Goal: Task Accomplishment & Management: Complete application form

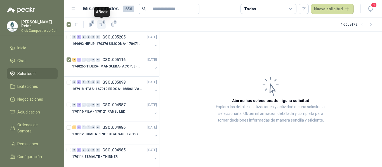
click at [101, 22] on icon "button" at bounding box center [101, 24] width 5 height 5
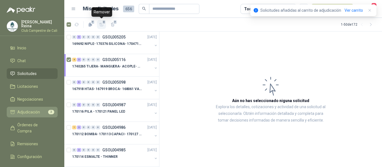
click at [32, 111] on span "Adjudicación" at bounding box center [28, 112] width 23 height 6
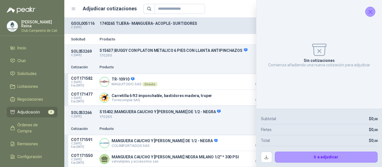
click at [370, 12] on icon "Cerrar" at bounding box center [370, 12] width 4 height 4
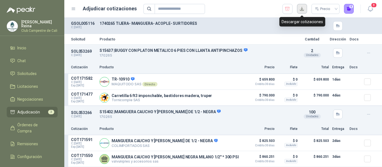
click at [304, 9] on button "button" at bounding box center [302, 9] width 10 height 10
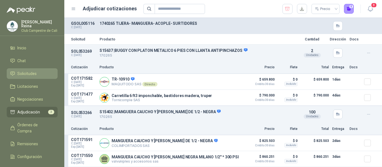
click at [29, 73] on span "Solicitudes" at bounding box center [26, 74] width 19 height 6
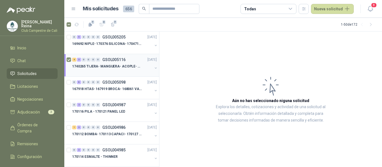
click at [87, 64] on p "1740265 TIJERA- MANGUERA- ACOPLE- SURTIDORES" at bounding box center [107, 66] width 70 height 5
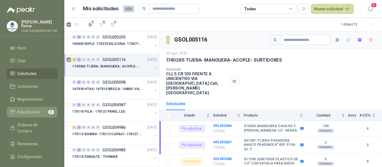
click at [37, 111] on span "Adjudicación" at bounding box center [28, 112] width 23 height 6
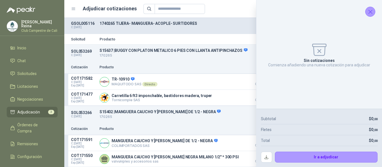
click at [372, 11] on icon "Cerrar" at bounding box center [369, 11] width 7 height 7
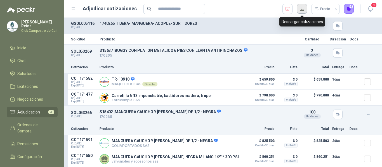
click at [301, 9] on button "button" at bounding box center [302, 9] width 10 height 10
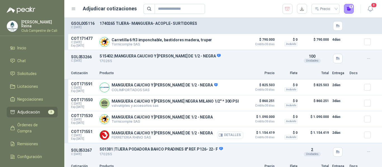
scroll to position [96, 0]
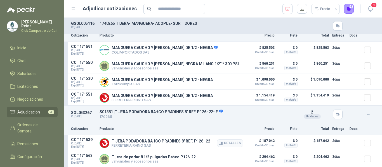
click at [366, 140] on div at bounding box center [369, 143] width 11 height 11
click at [350, 9] on button "1" at bounding box center [349, 9] width 10 height 10
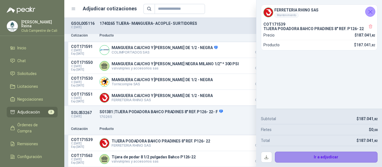
click at [295, 158] on button "Ir a adjudicar" at bounding box center [326, 157] width 103 height 11
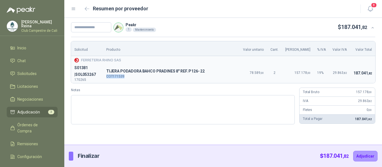
drag, startPoint x: 133, startPoint y: 75, endPoint x: 113, endPoint y: 77, distance: 19.6
click at [113, 77] on td "T TIJERA PODADORA BAHCO PRADINES 8" REF. P126- 22 COT171539" at bounding box center [171, 73] width 137 height 20
copy p "COT171539"
click at [96, 27] on input "text" at bounding box center [91, 27] width 40 height 10
paste input "******"
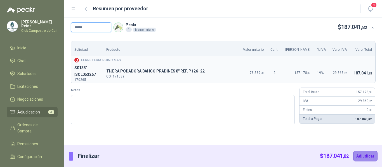
type input "******"
click at [364, 154] on button "Adjudicar" at bounding box center [365, 156] width 24 height 11
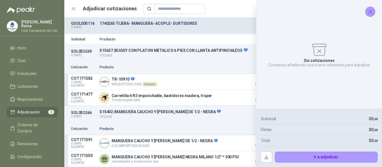
click at [370, 11] on icon "Cerrar" at bounding box center [369, 11] width 7 height 7
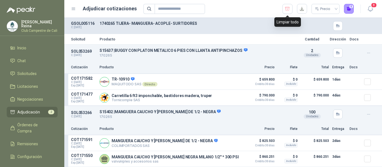
drag, startPoint x: 287, startPoint y: 8, endPoint x: 265, endPoint y: 15, distance: 23.5
click at [287, 8] on icon "button" at bounding box center [286, 9] width 5 height 6
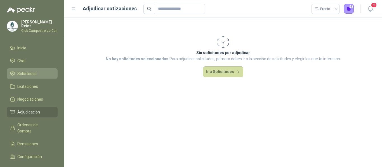
click at [33, 72] on span "Solicitudes" at bounding box center [26, 74] width 19 height 6
